Goal: Find specific page/section: Find specific page/section

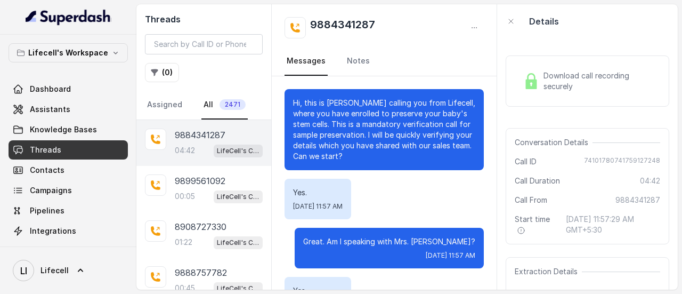
scroll to position [2377, 0]
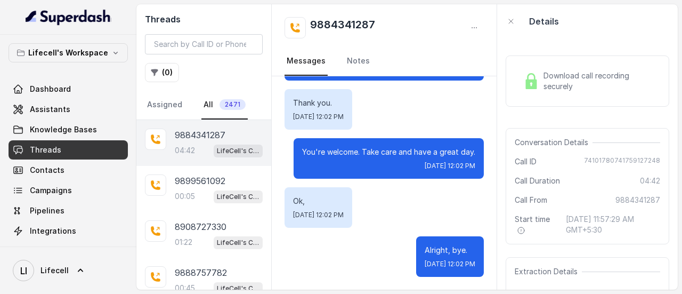
click at [200, 129] on p "9884341287" at bounding box center [200, 134] width 51 height 13
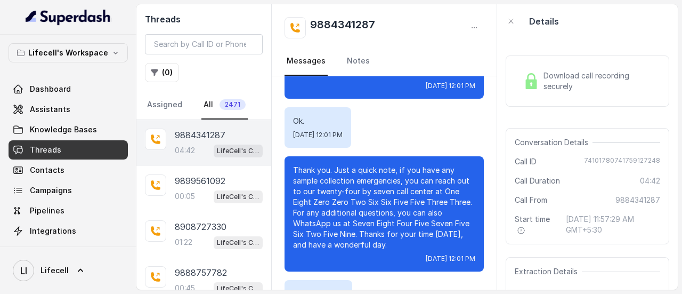
scroll to position [2377, 0]
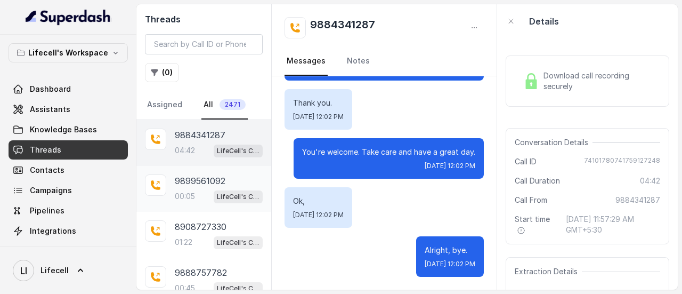
click at [191, 187] on div "9899561092 00:05 LifeCell's Call Assistant" at bounding box center [219, 188] width 88 height 29
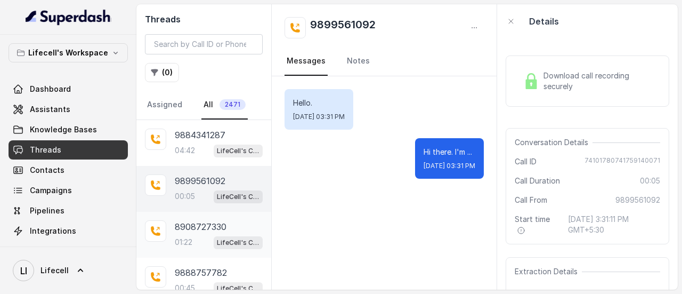
click at [186, 237] on p "01:22" at bounding box center [184, 242] width 18 height 11
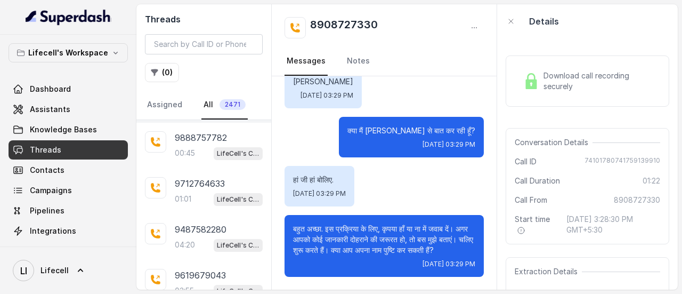
scroll to position [140, 0]
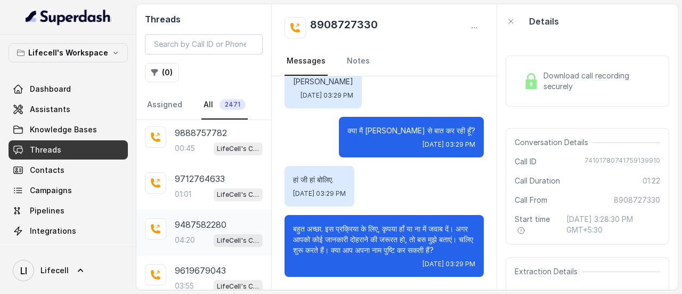
click at [202, 213] on div "9487582280 04:20 LifeCell's Call Assistant" at bounding box center [203, 233] width 135 height 46
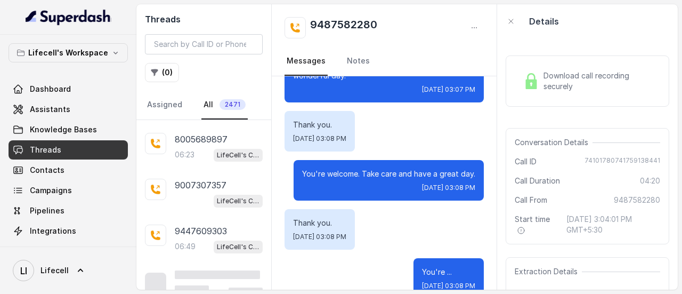
scroll to position [366, 0]
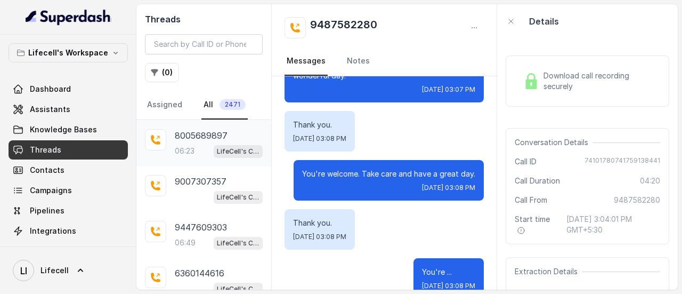
click at [207, 134] on p "8005689897" at bounding box center [201, 135] width 53 height 13
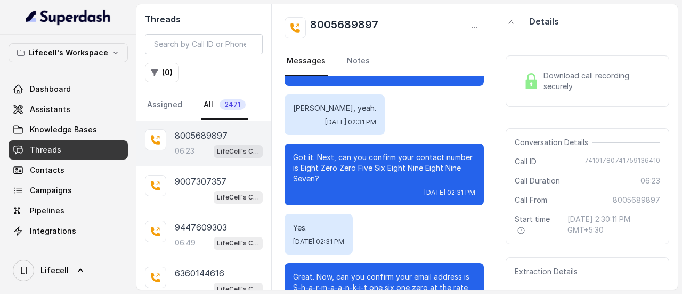
scroll to position [690, 0]
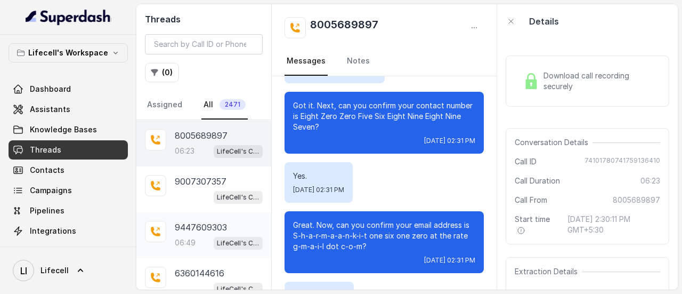
click at [178, 223] on p "9447609303" at bounding box center [201, 227] width 52 height 13
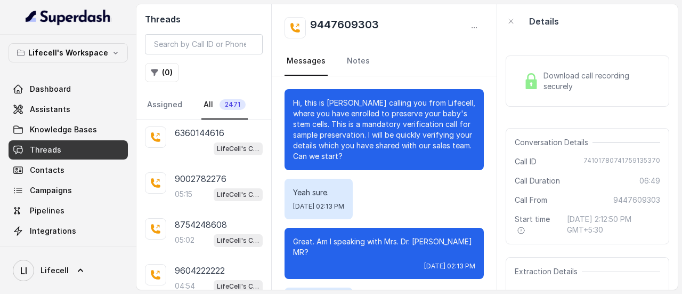
scroll to position [513, 0]
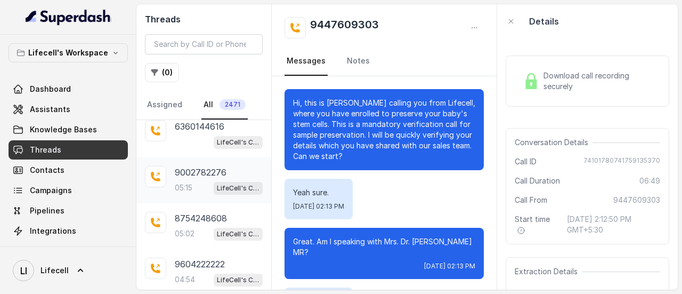
click at [202, 166] on p "9002782276" at bounding box center [201, 172] width 52 height 13
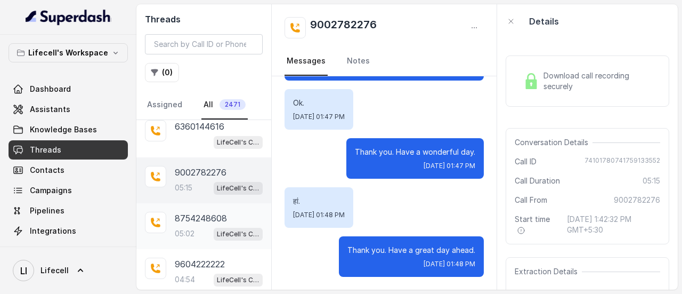
click at [196, 213] on p "8754248608" at bounding box center [201, 218] width 52 height 13
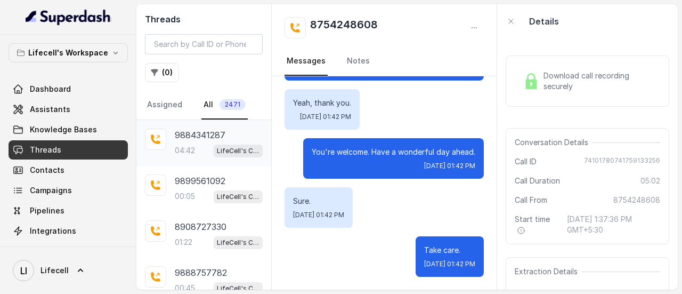
click at [224, 141] on div "9884341287 04:42 LifeCell's Call Assistant" at bounding box center [219, 142] width 88 height 29
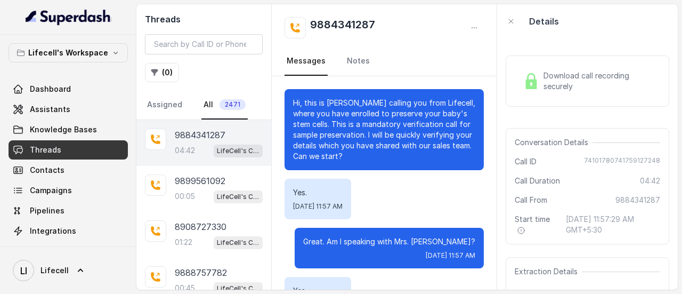
scroll to position [2377, 0]
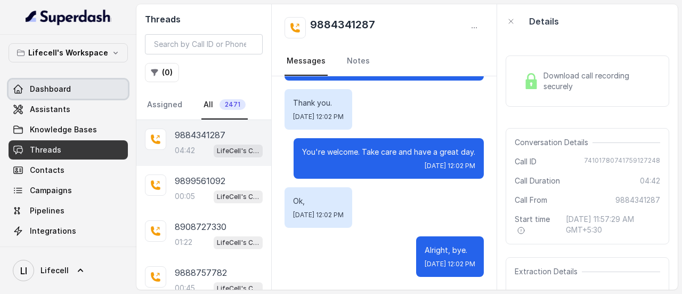
click at [69, 87] on link "Dashboard" at bounding box center [68, 88] width 119 height 19
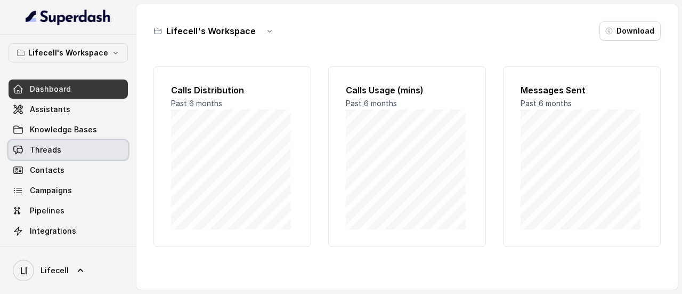
click at [55, 149] on span "Threads" at bounding box center [45, 149] width 31 height 11
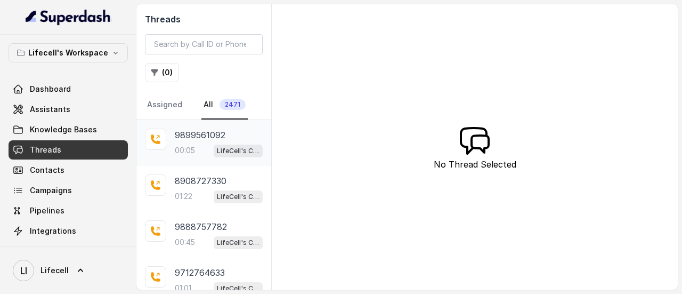
click at [239, 138] on div "9899561092" at bounding box center [219, 134] width 88 height 13
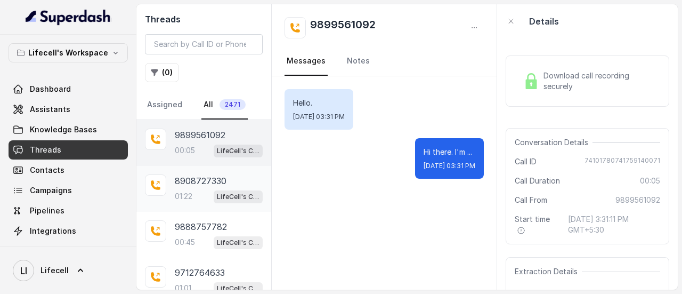
click at [204, 179] on p "8908727330" at bounding box center [201, 180] width 52 height 13
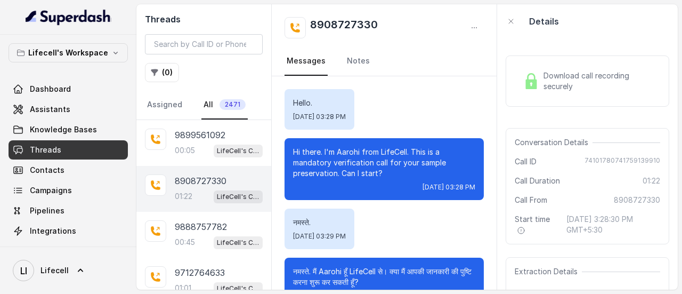
scroll to position [6, 0]
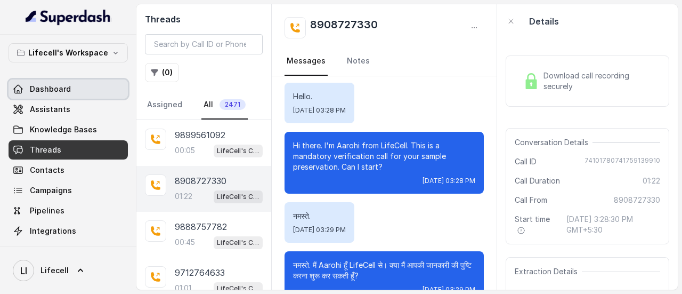
click at [71, 85] on link "Dashboard" at bounding box center [68, 88] width 119 height 19
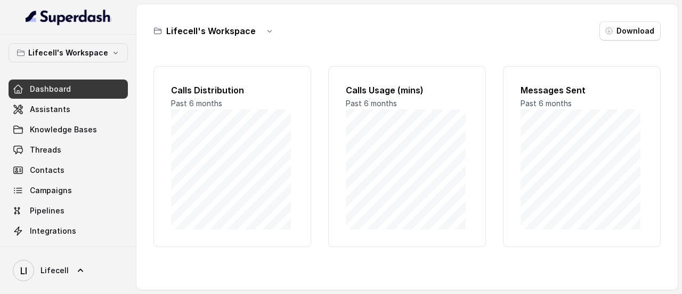
scroll to position [123, 0]
